Goal: Task Accomplishment & Management: Manage account settings

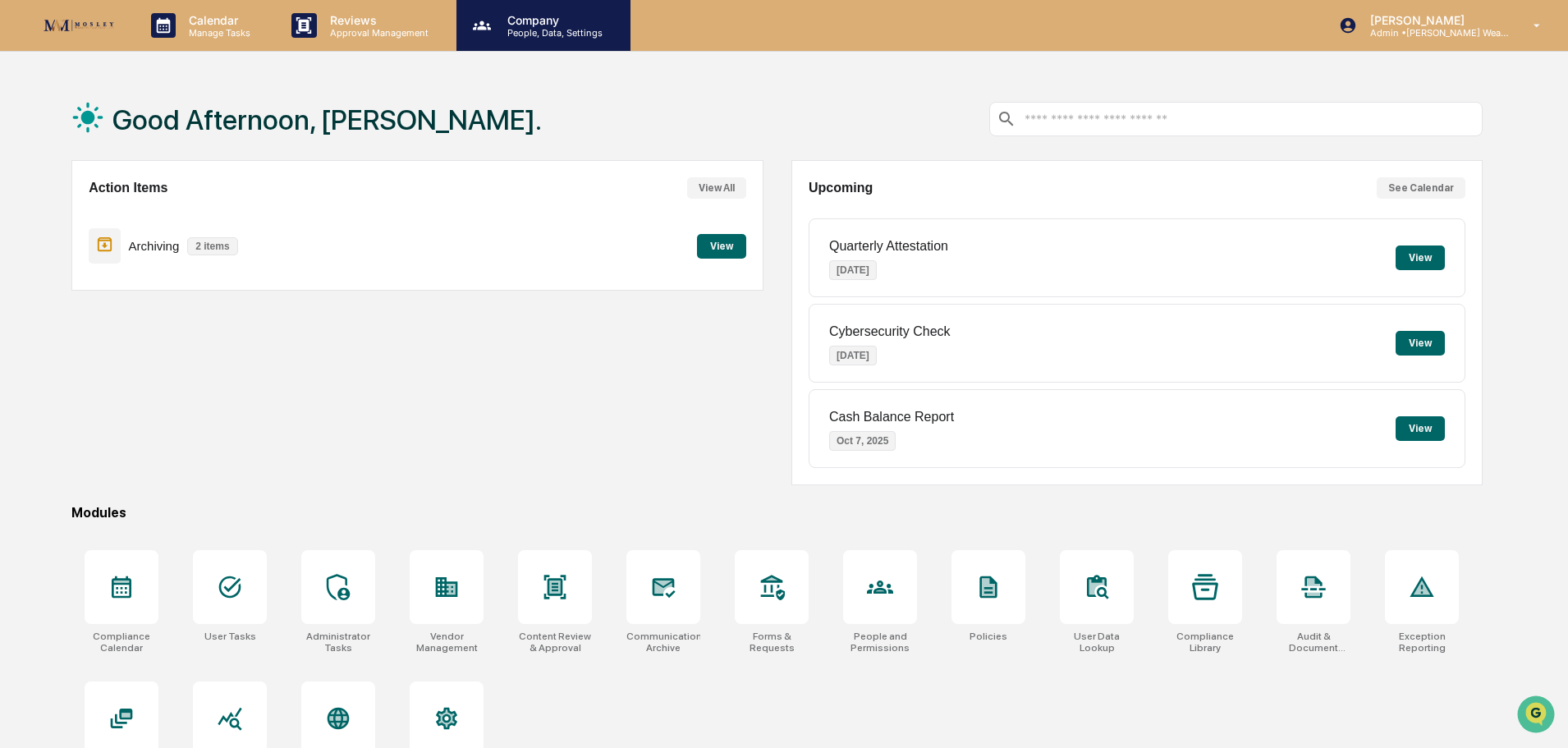
click at [520, 28] on p "People, Data, Settings" at bounding box center [552, 33] width 116 height 12
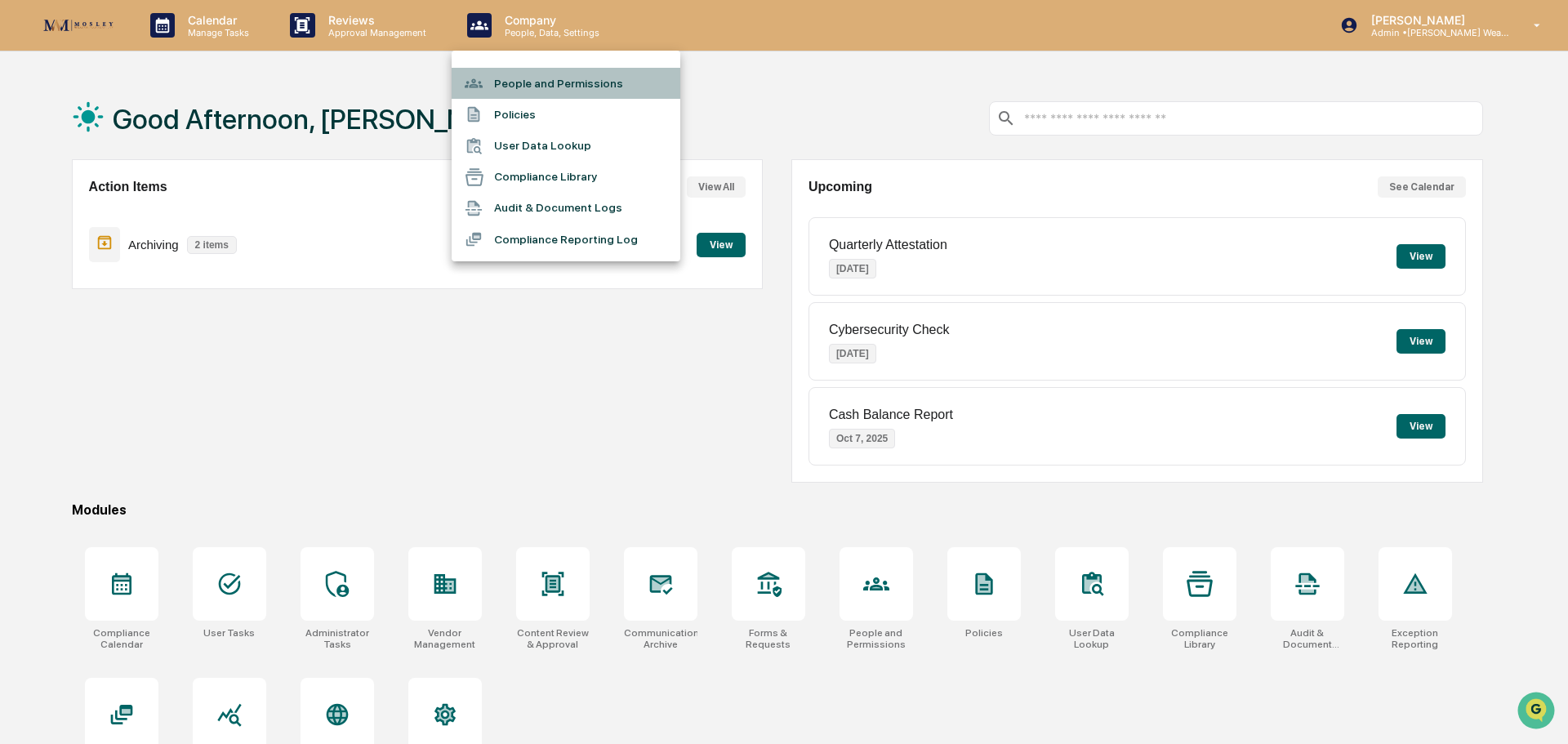
click at [531, 87] on li "People and Permissions" at bounding box center [565, 83] width 229 height 31
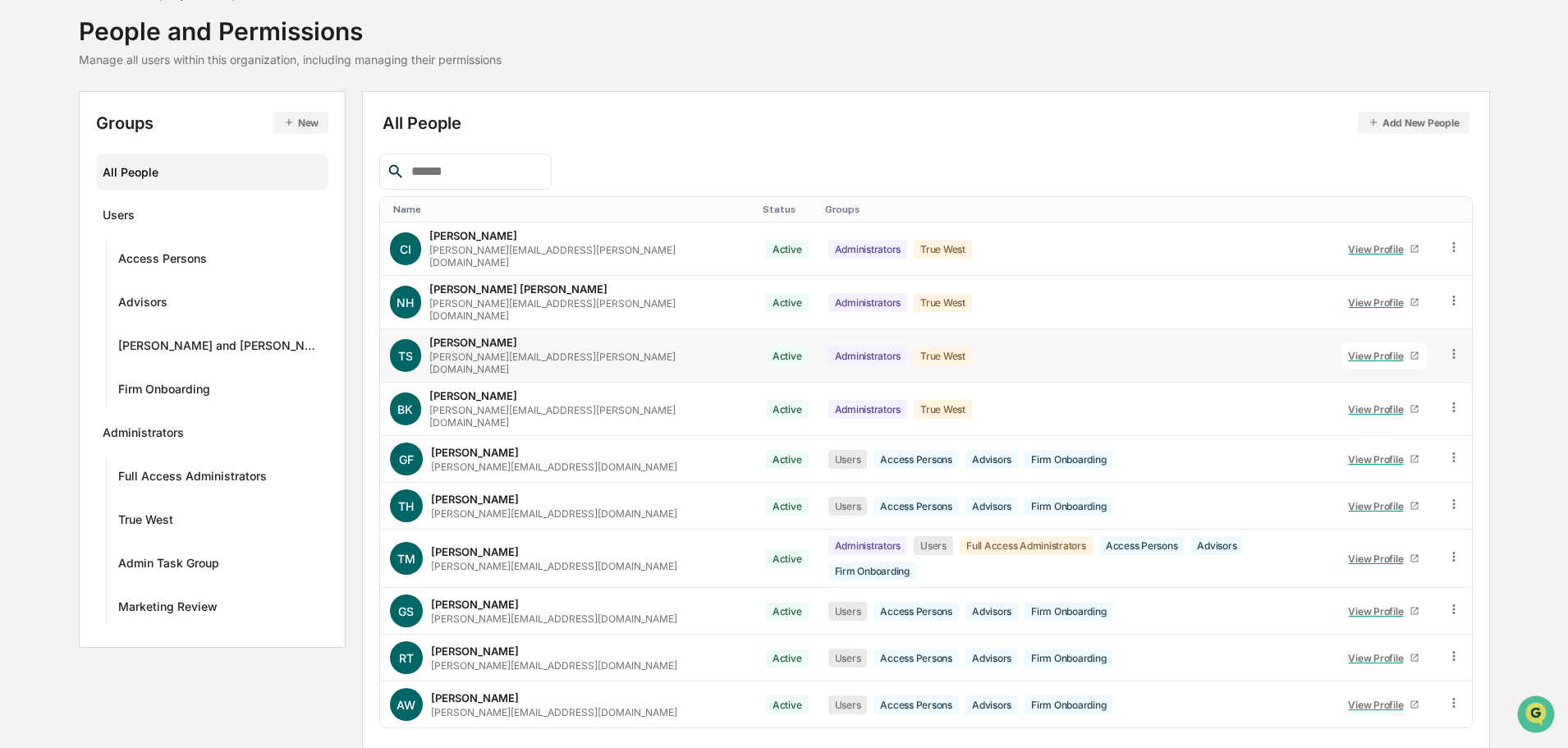
scroll to position [109, 0]
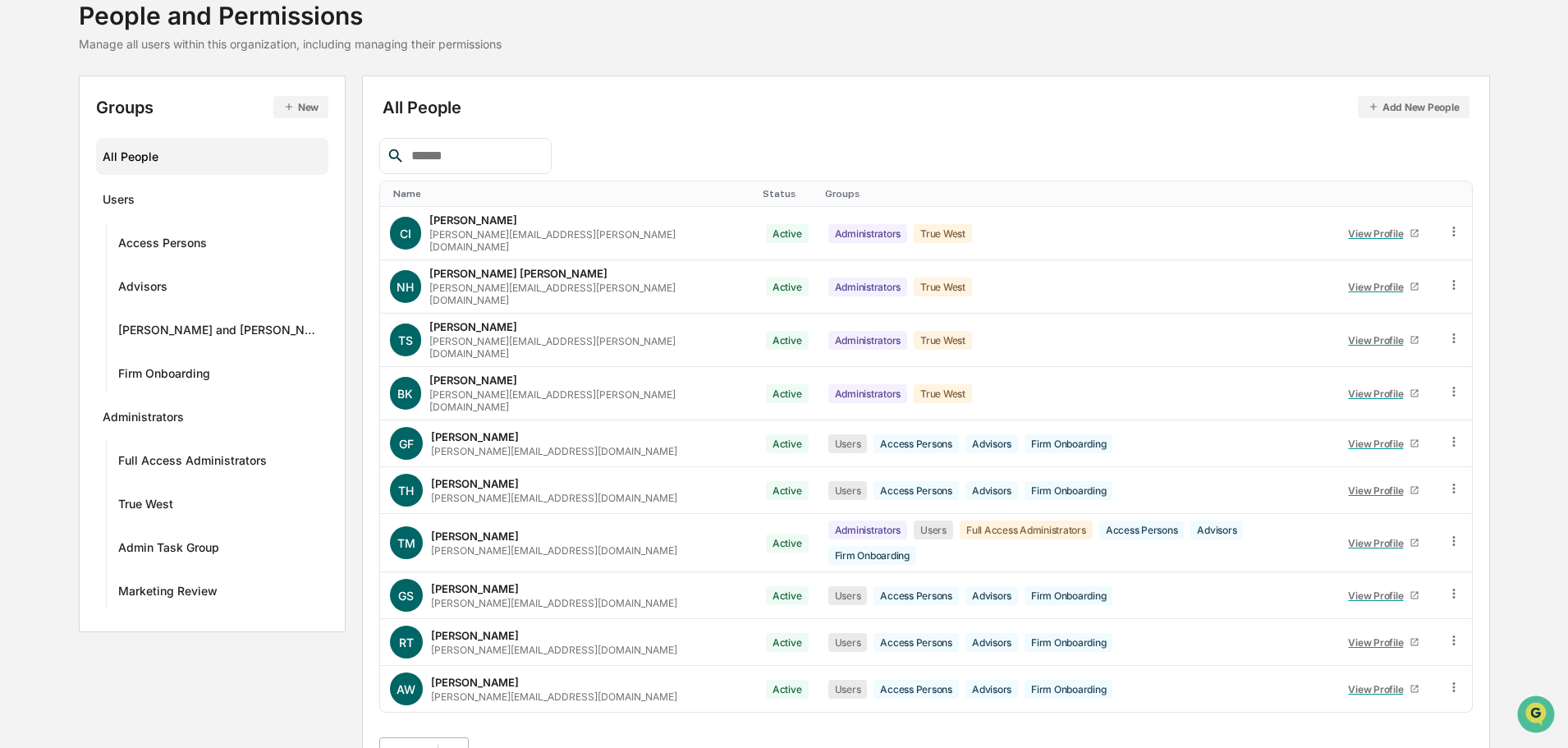
click at [440, 716] on body "Calendar Manage Tasks Reviews Approval Management Company People, Data, Setting…" at bounding box center [784, 337] width 1568 height 894
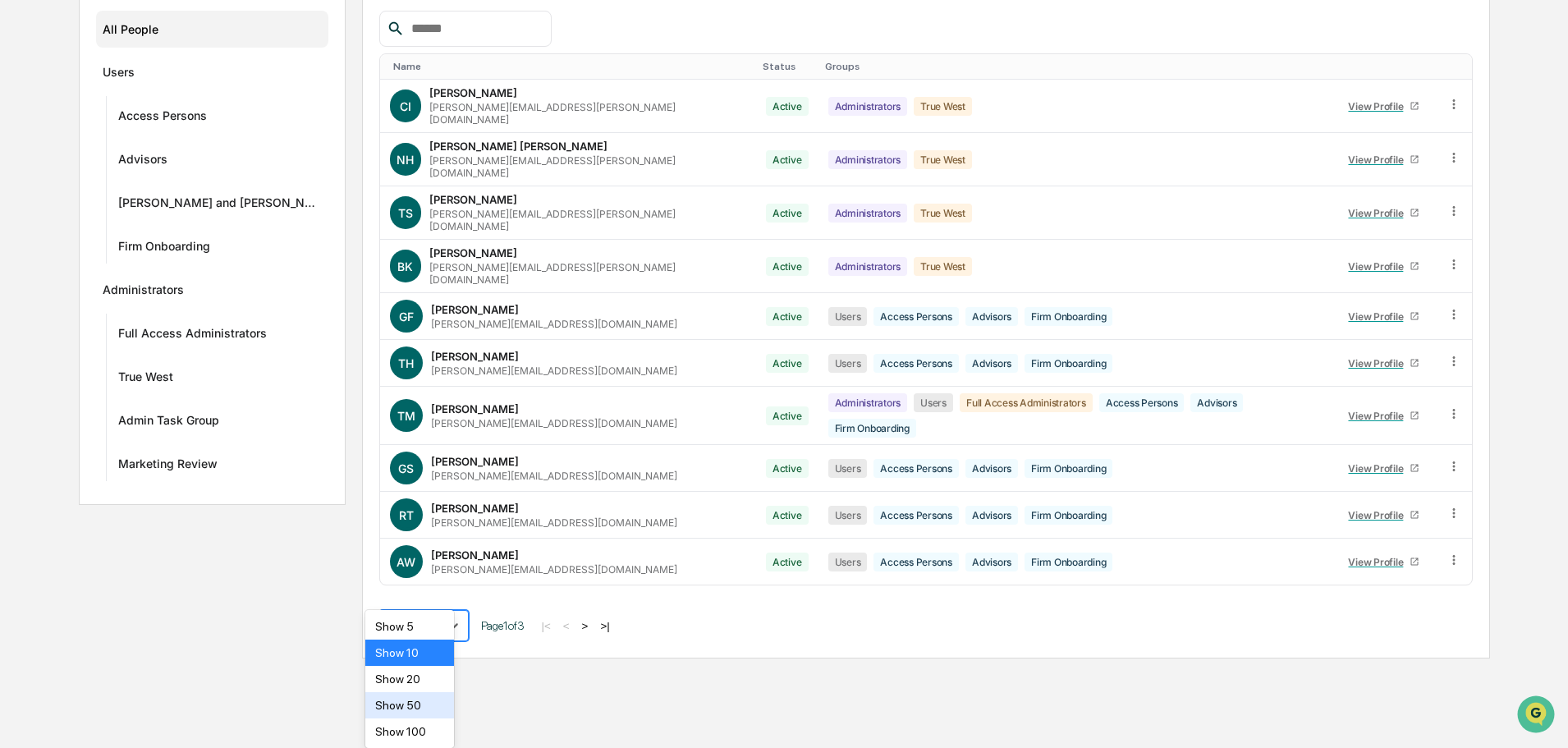
click at [409, 708] on div "Show 50" at bounding box center [410, 704] width 89 height 26
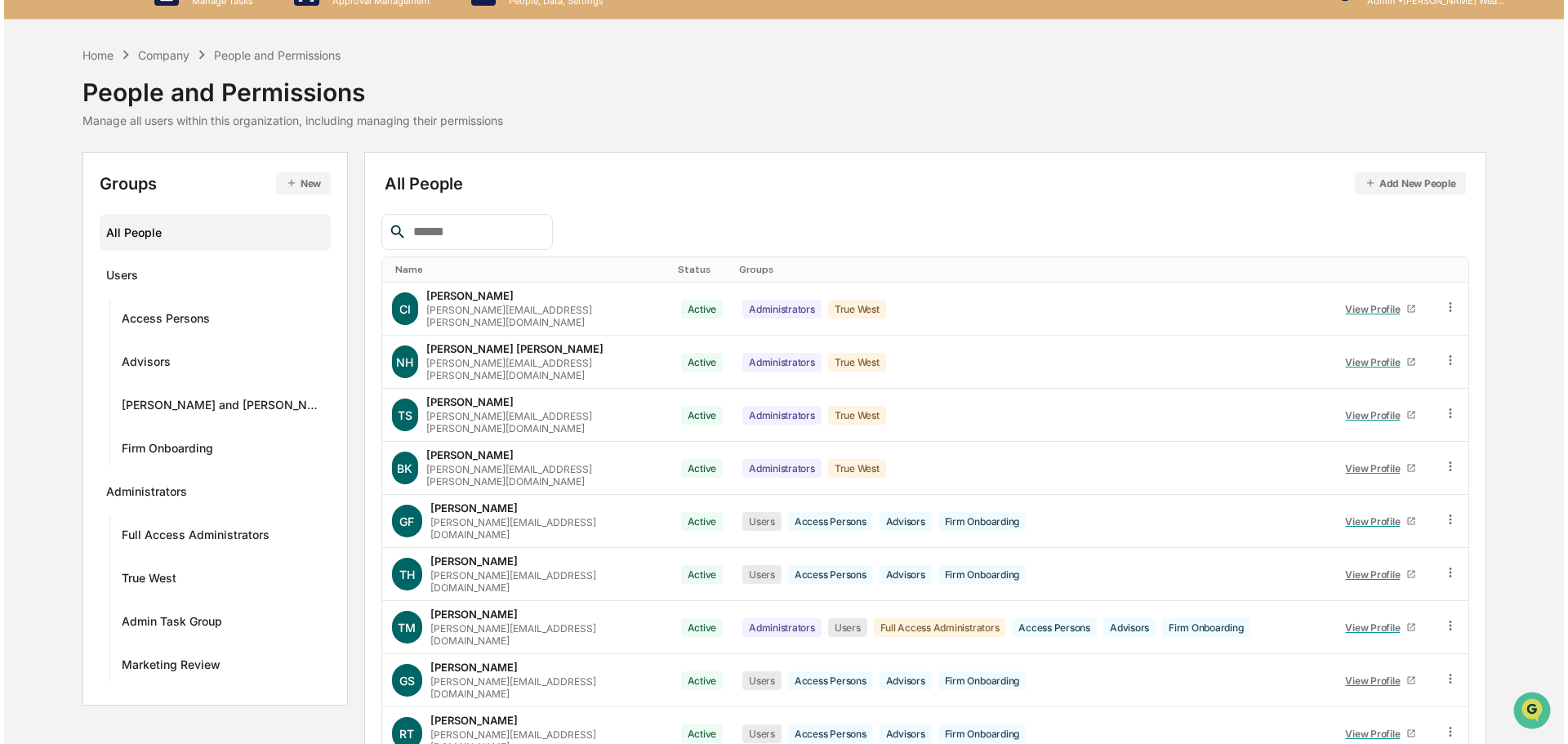
scroll to position [0, 0]
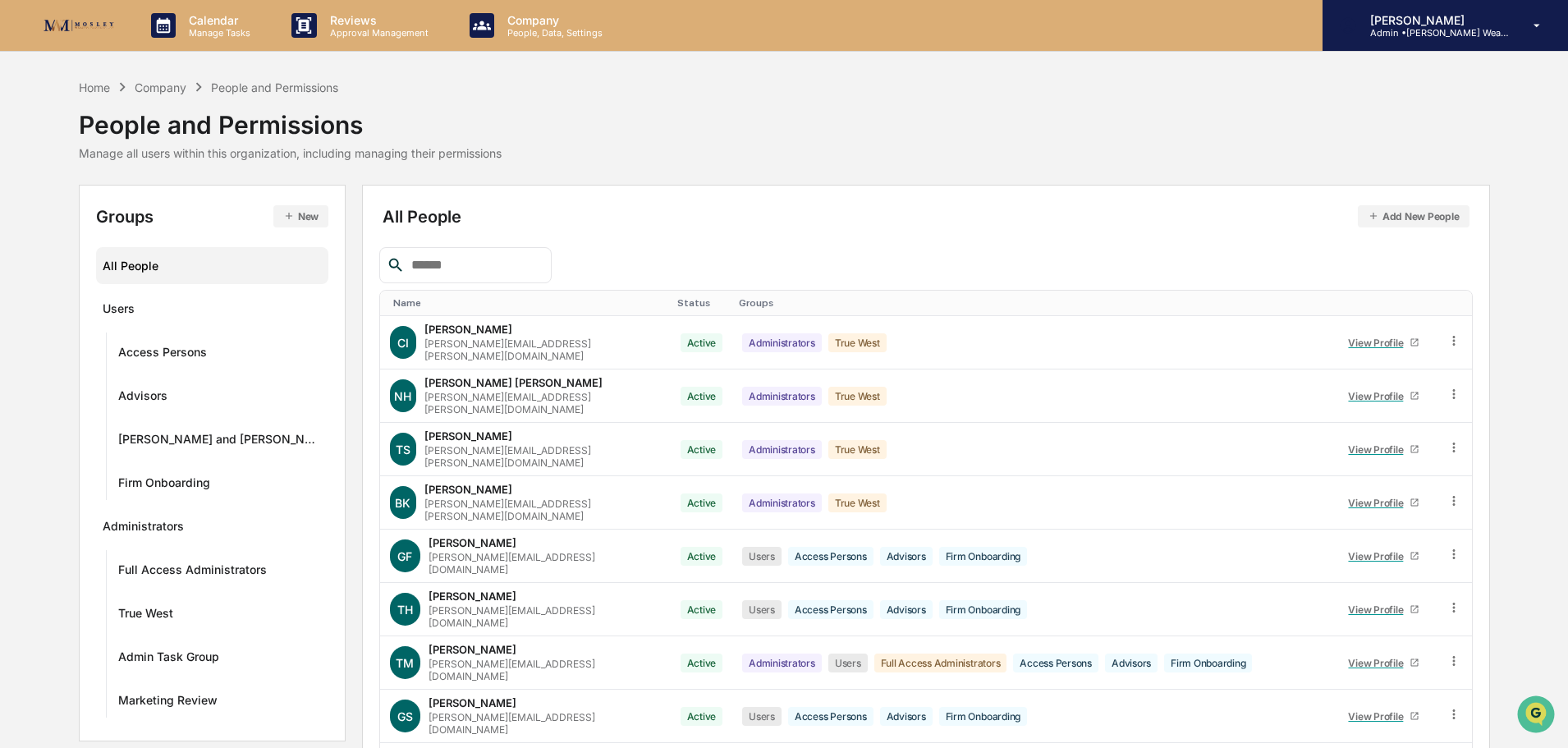
click at [1458, 30] on p "Admin • [PERSON_NAME] Wealth" at bounding box center [1433, 33] width 153 height 12
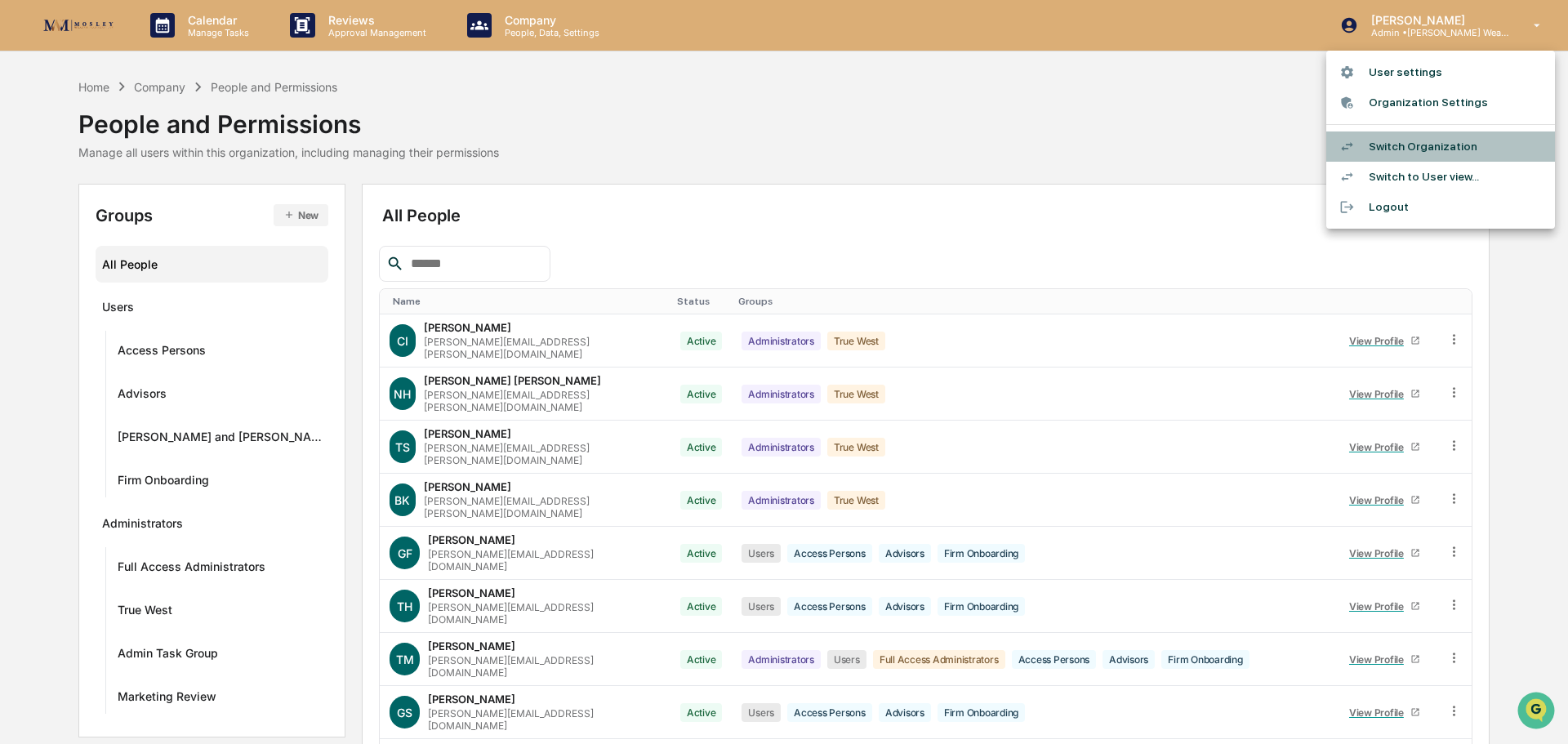
click at [1444, 144] on li "Switch Organization" at bounding box center [1441, 146] width 229 height 30
